Goal: Task Accomplishment & Management: Manage account settings

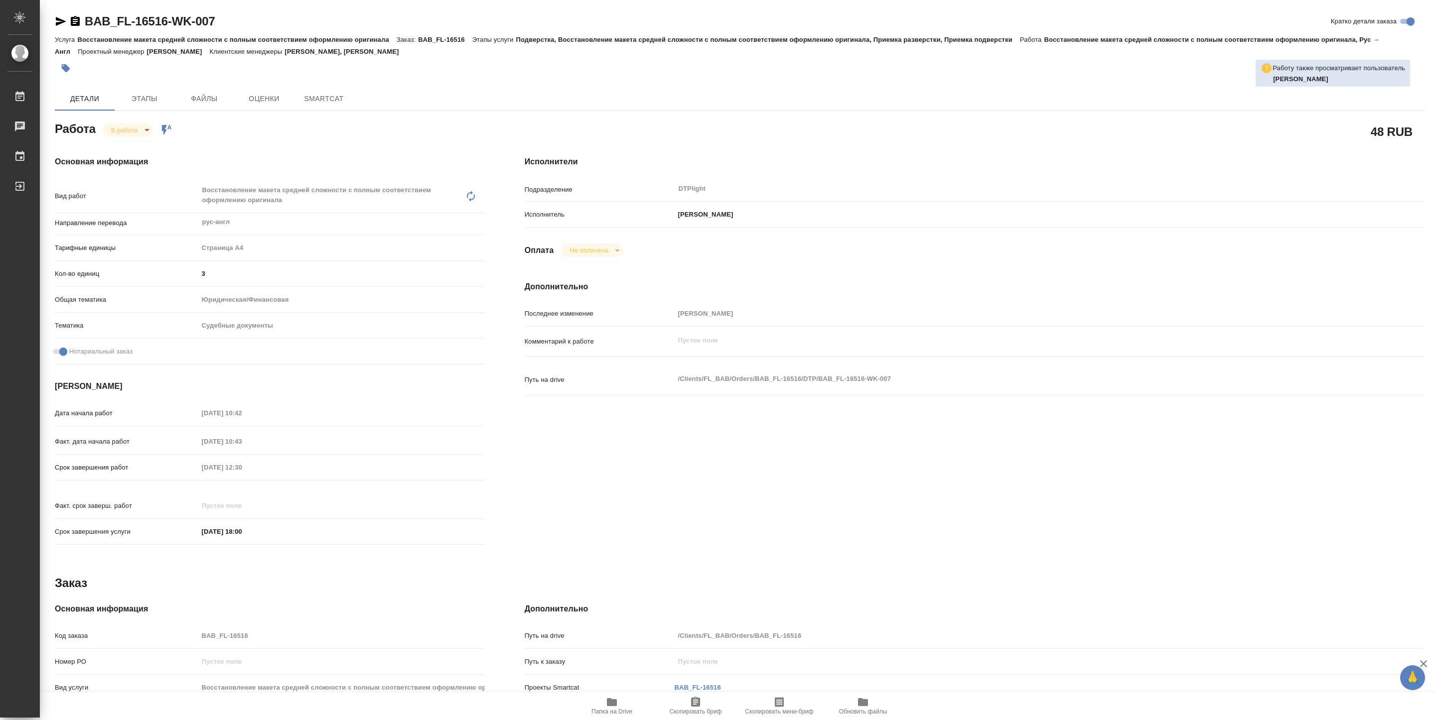
type textarea "x"
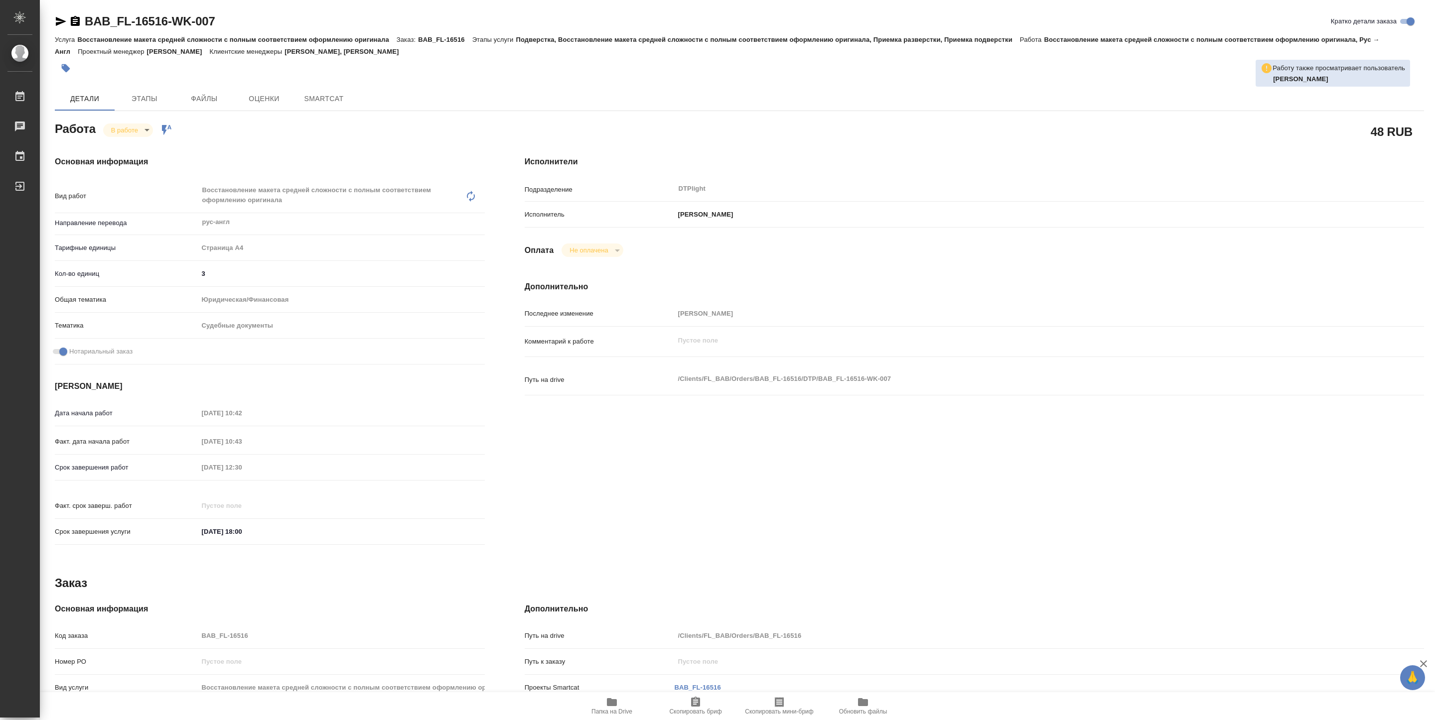
type textarea "x"
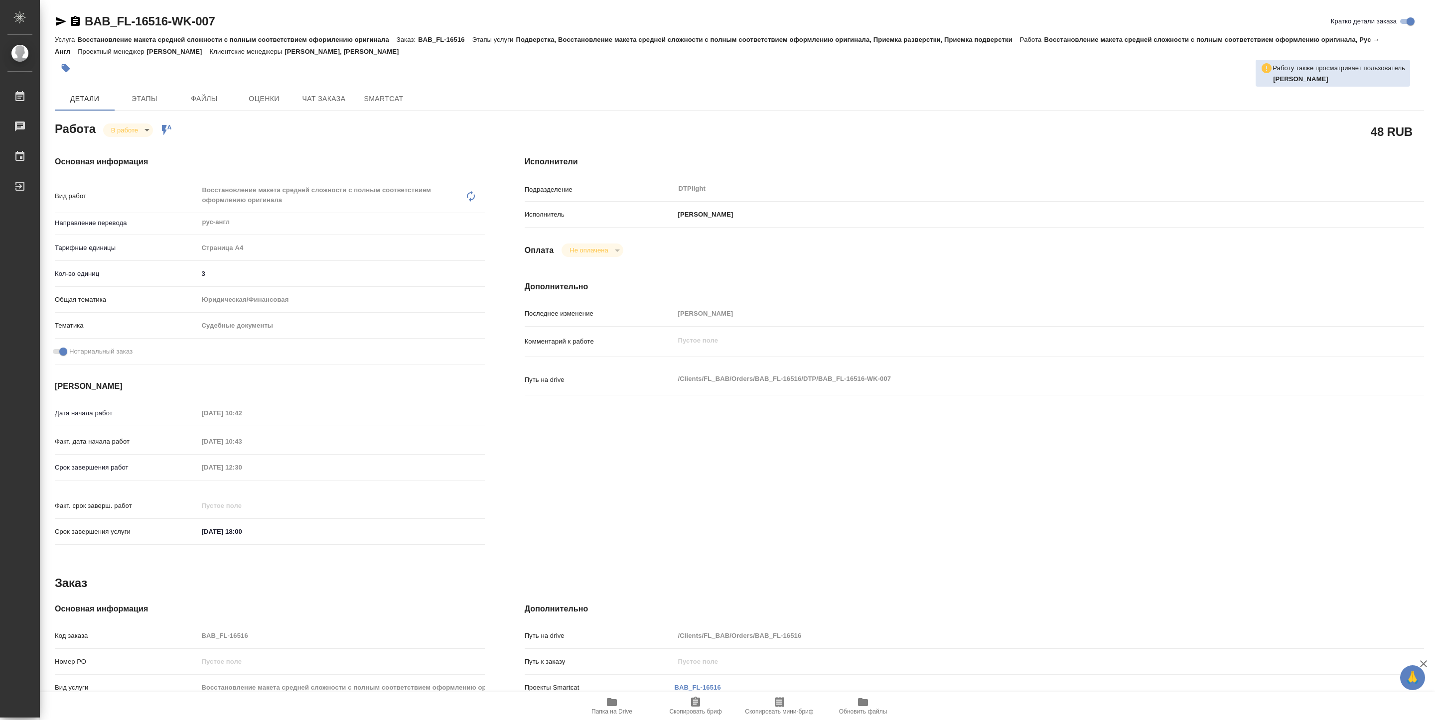
type textarea "x"
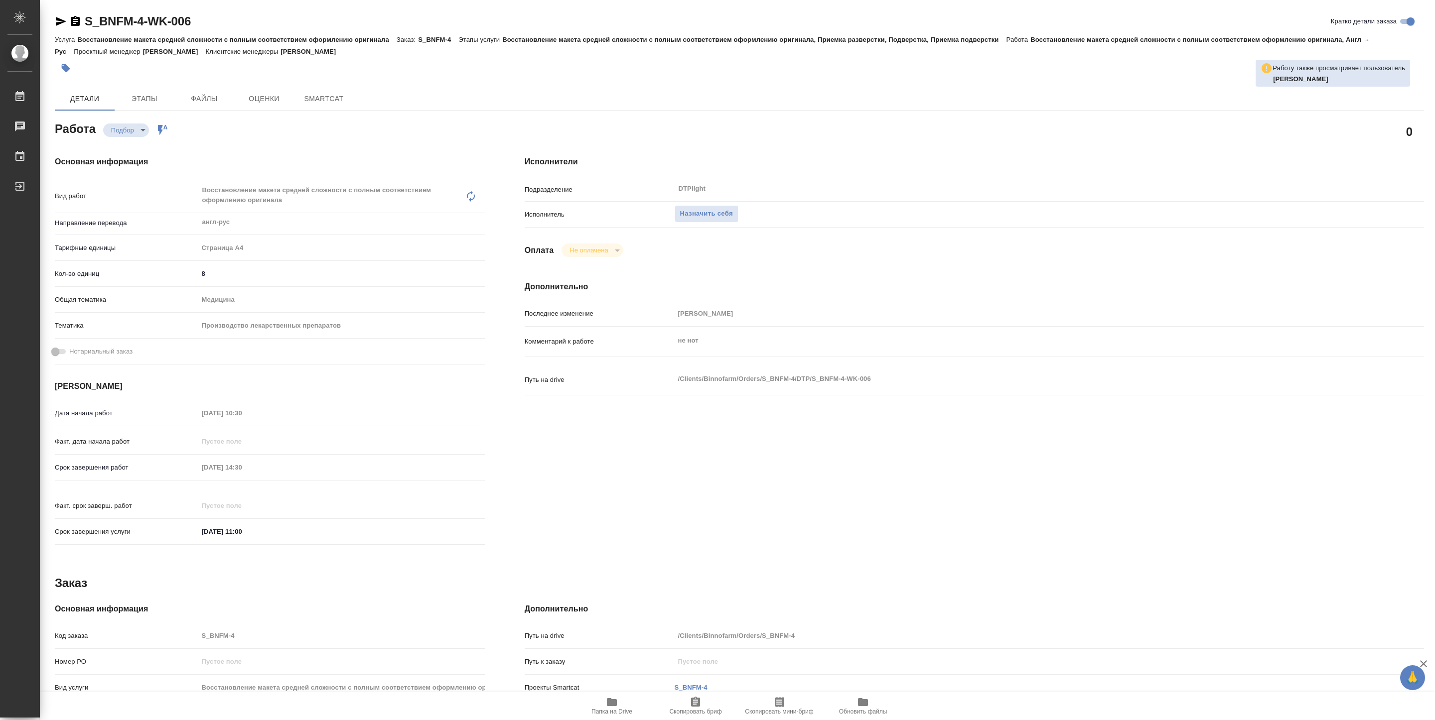
type textarea "x"
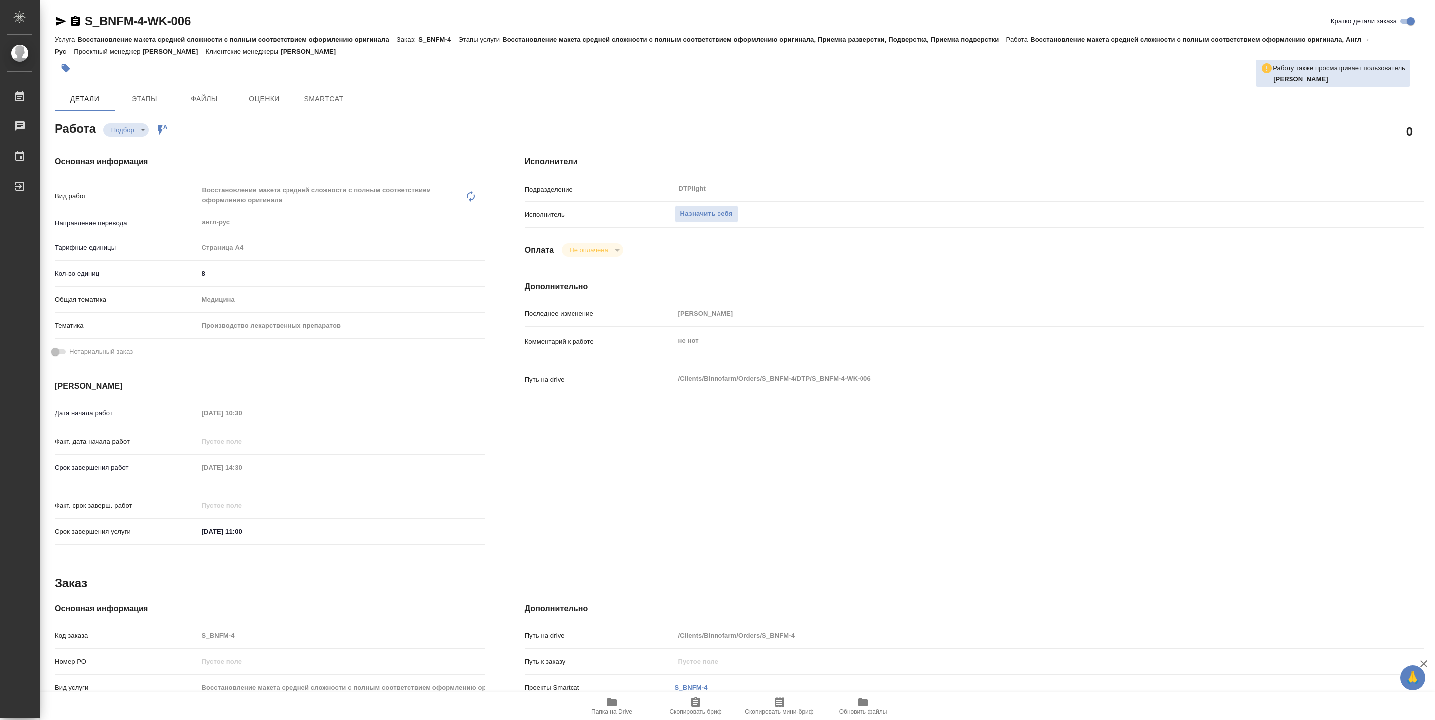
type textarea "x"
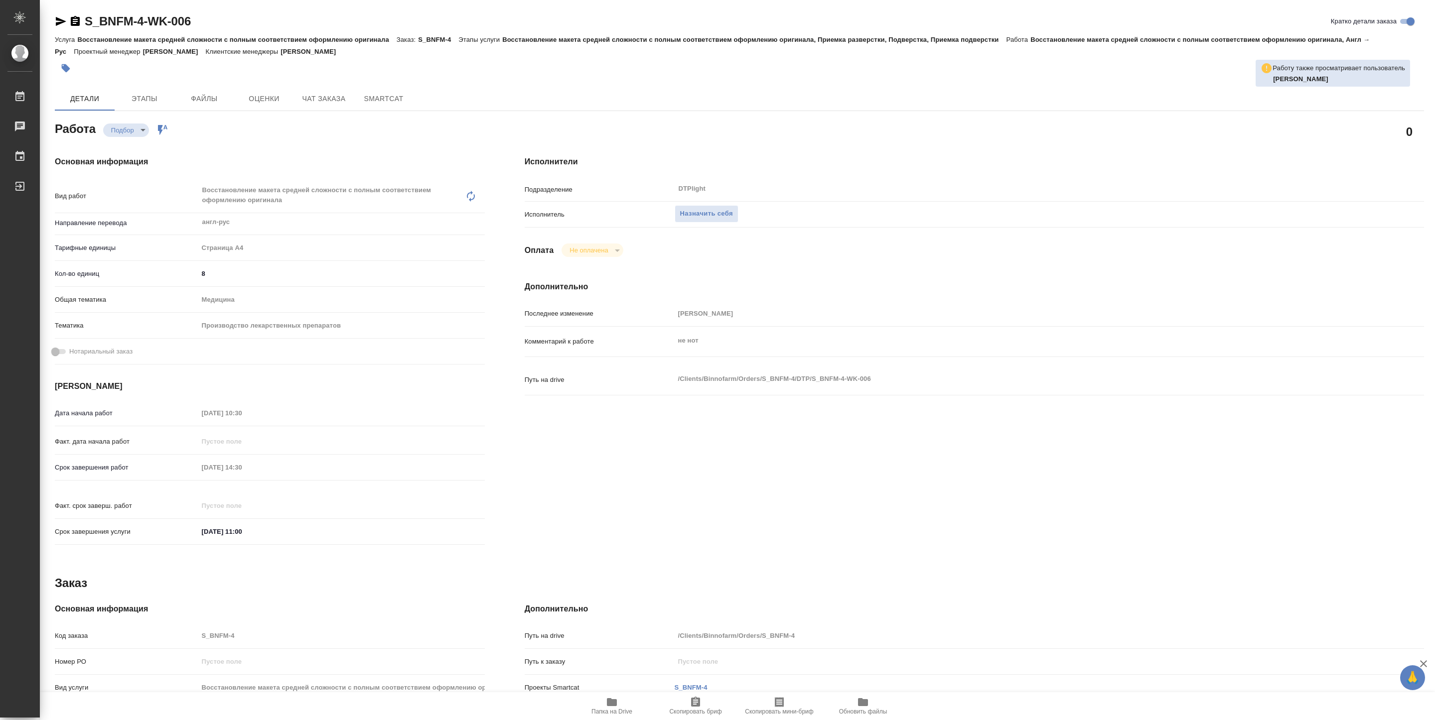
type textarea "x"
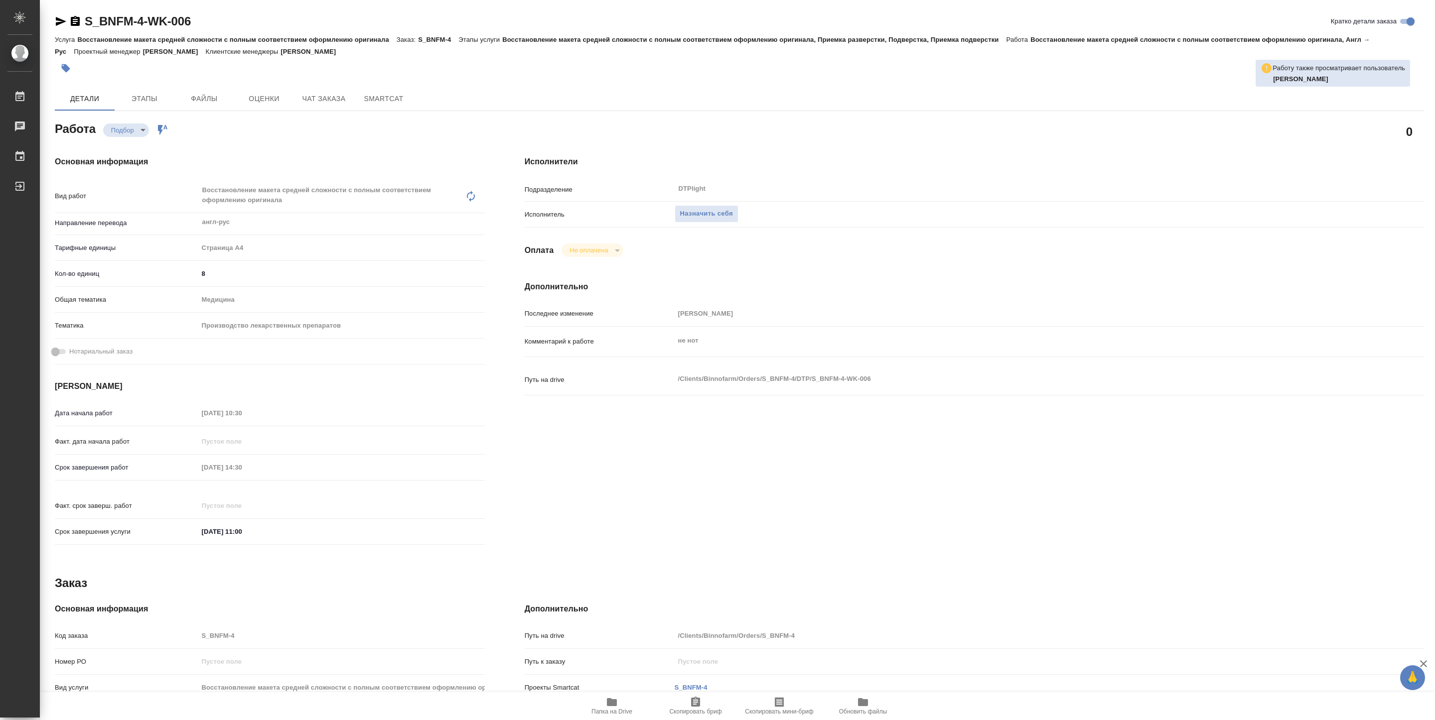
click at [611, 698] on icon "button" at bounding box center [612, 703] width 12 height 12
type textarea "x"
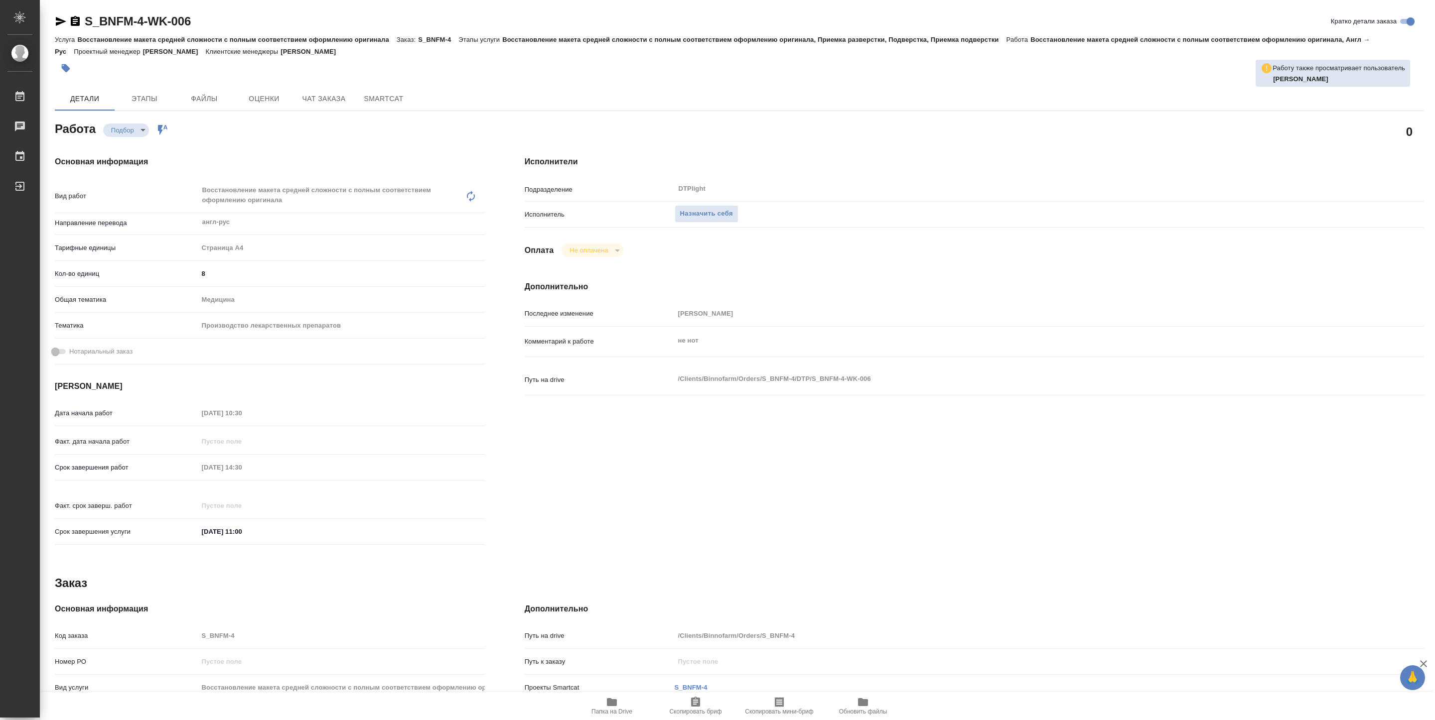
type textarea "x"
click at [692, 221] on button "Назначить себя" at bounding box center [707, 213] width 64 height 17
type textarea "x"
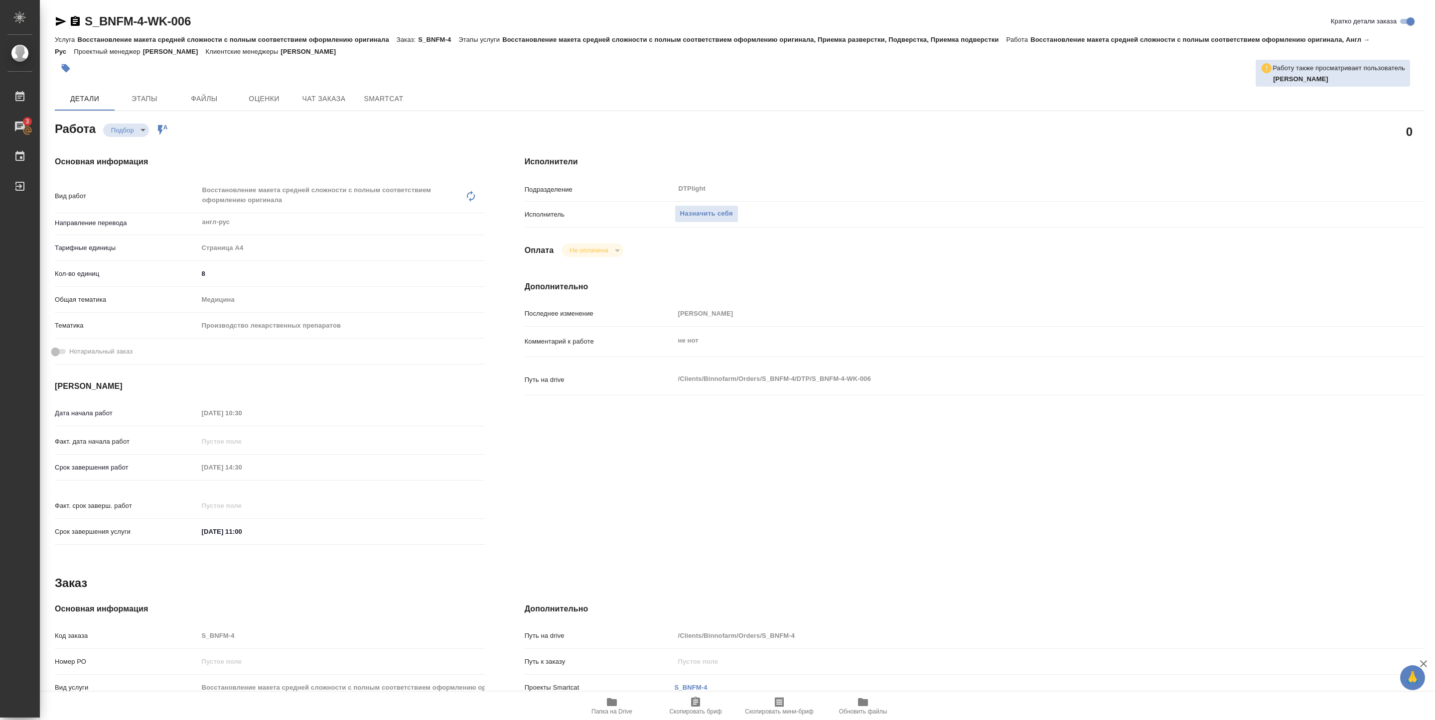
type textarea "x"
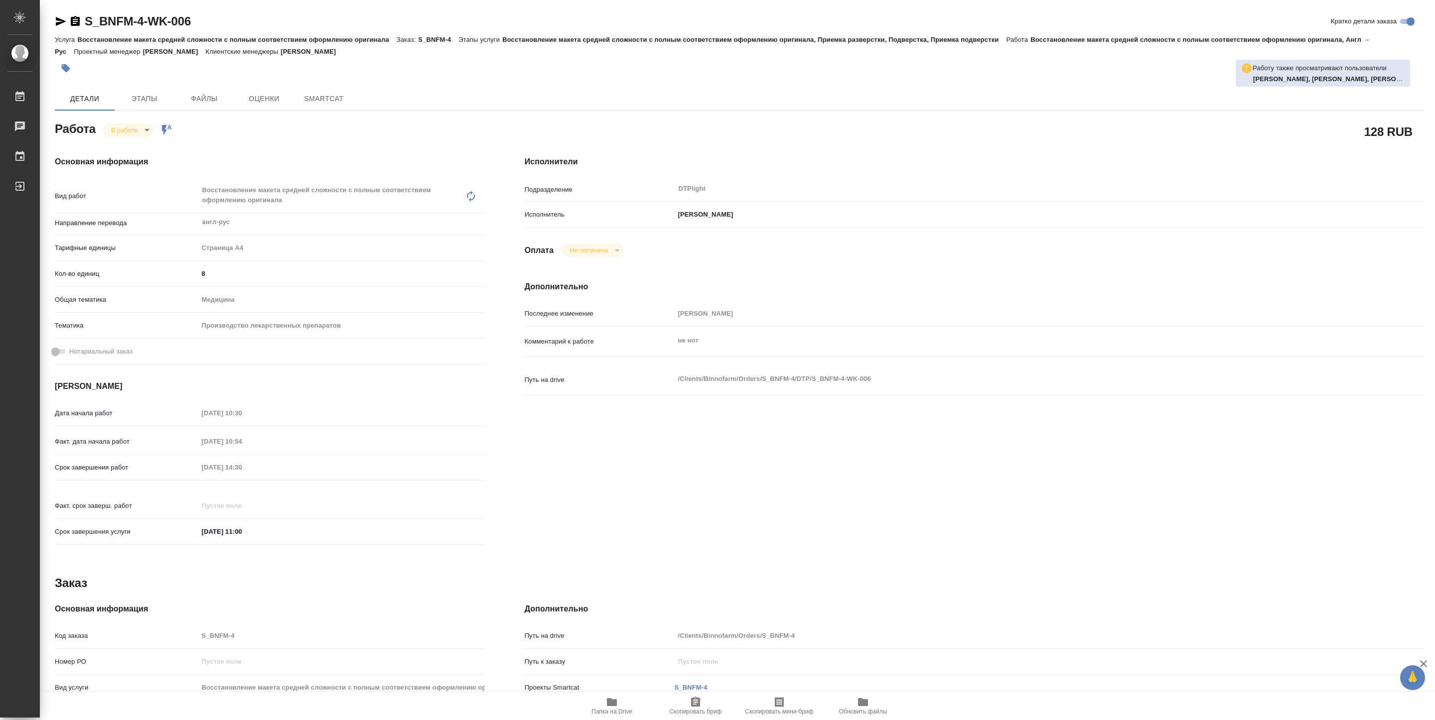
type textarea "x"
